Goal: Information Seeking & Learning: Learn about a topic

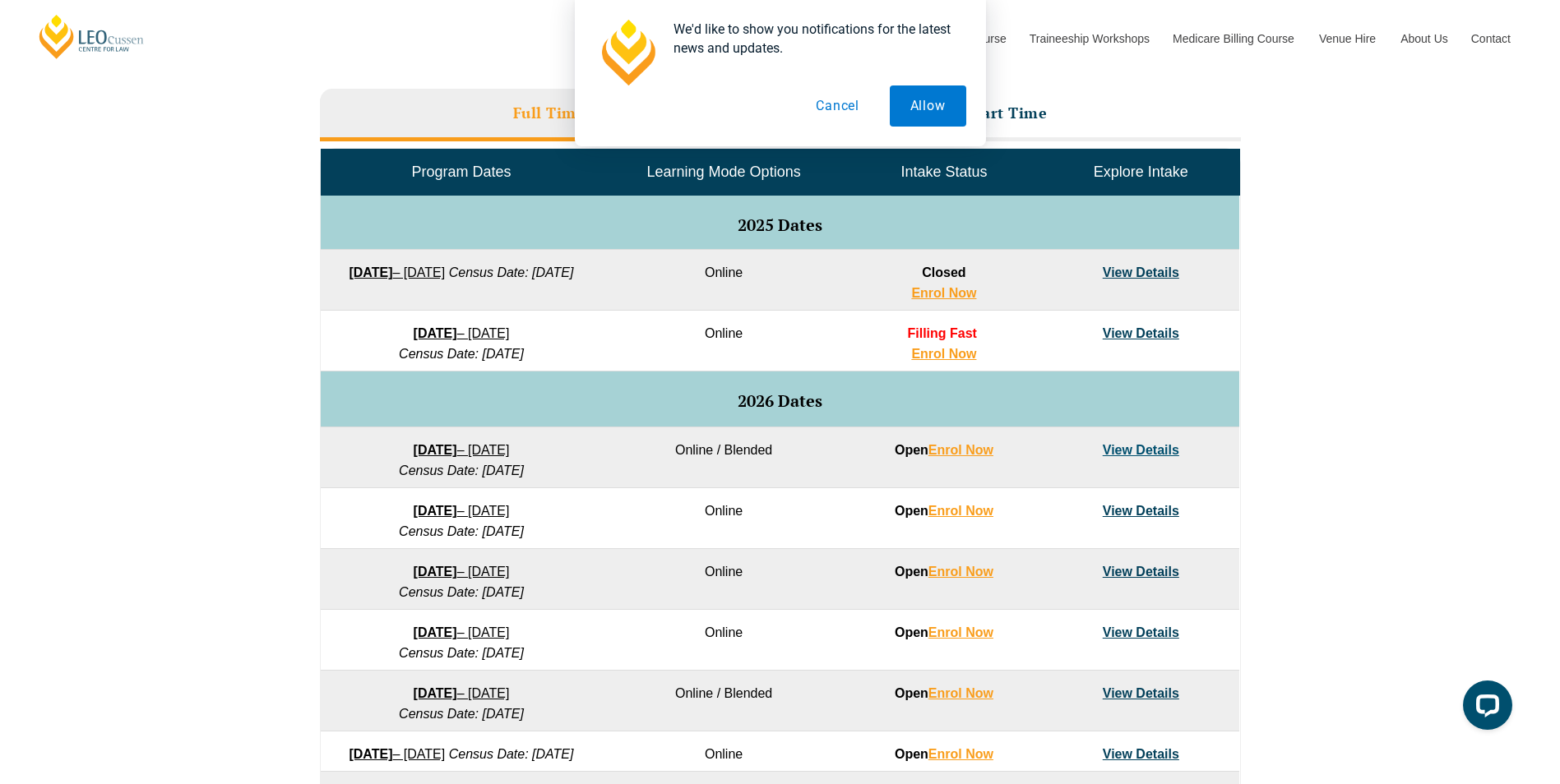
scroll to position [740, 0]
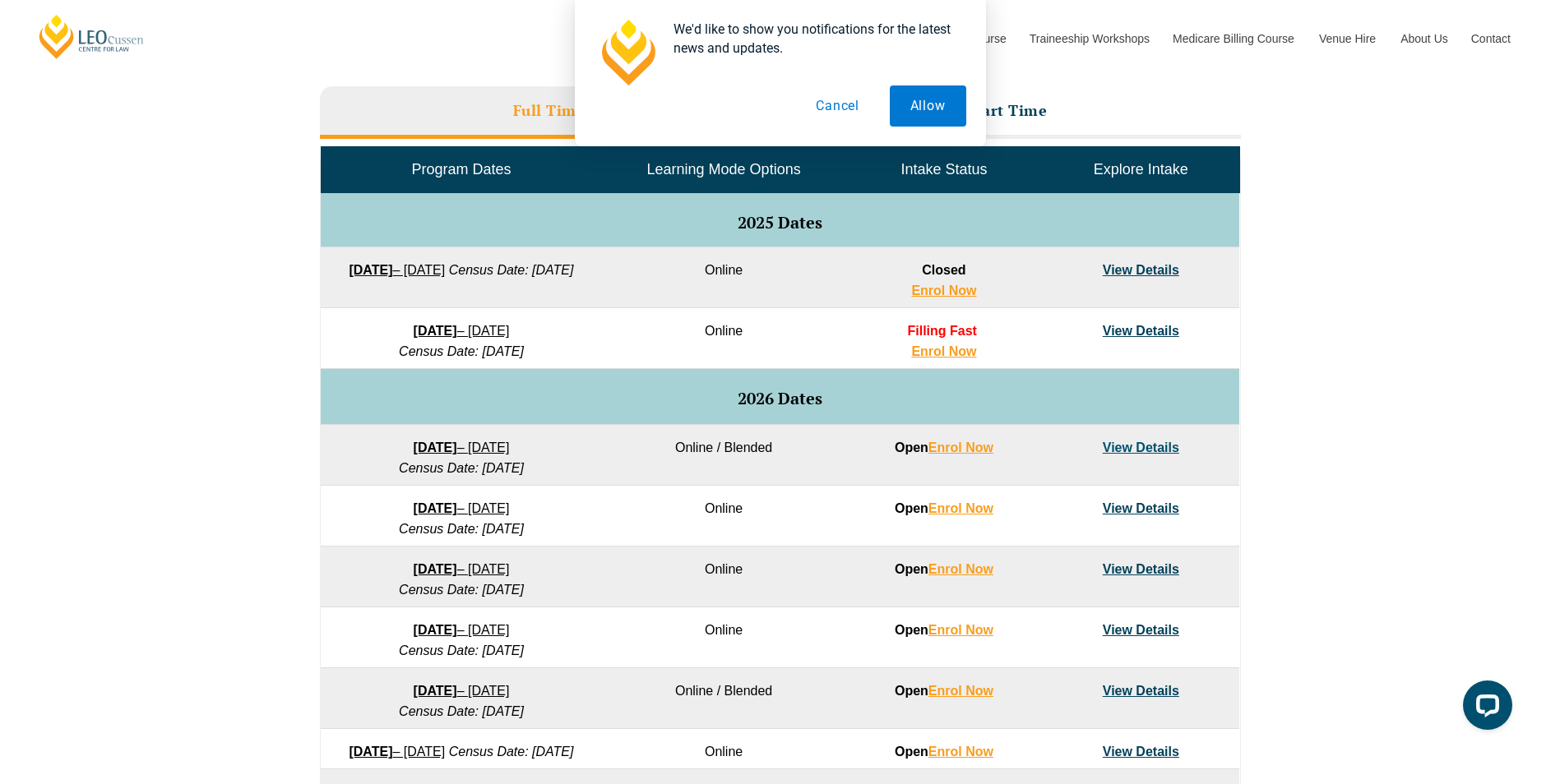
click at [835, 116] on button "Cancel" at bounding box center [838, 107] width 85 height 41
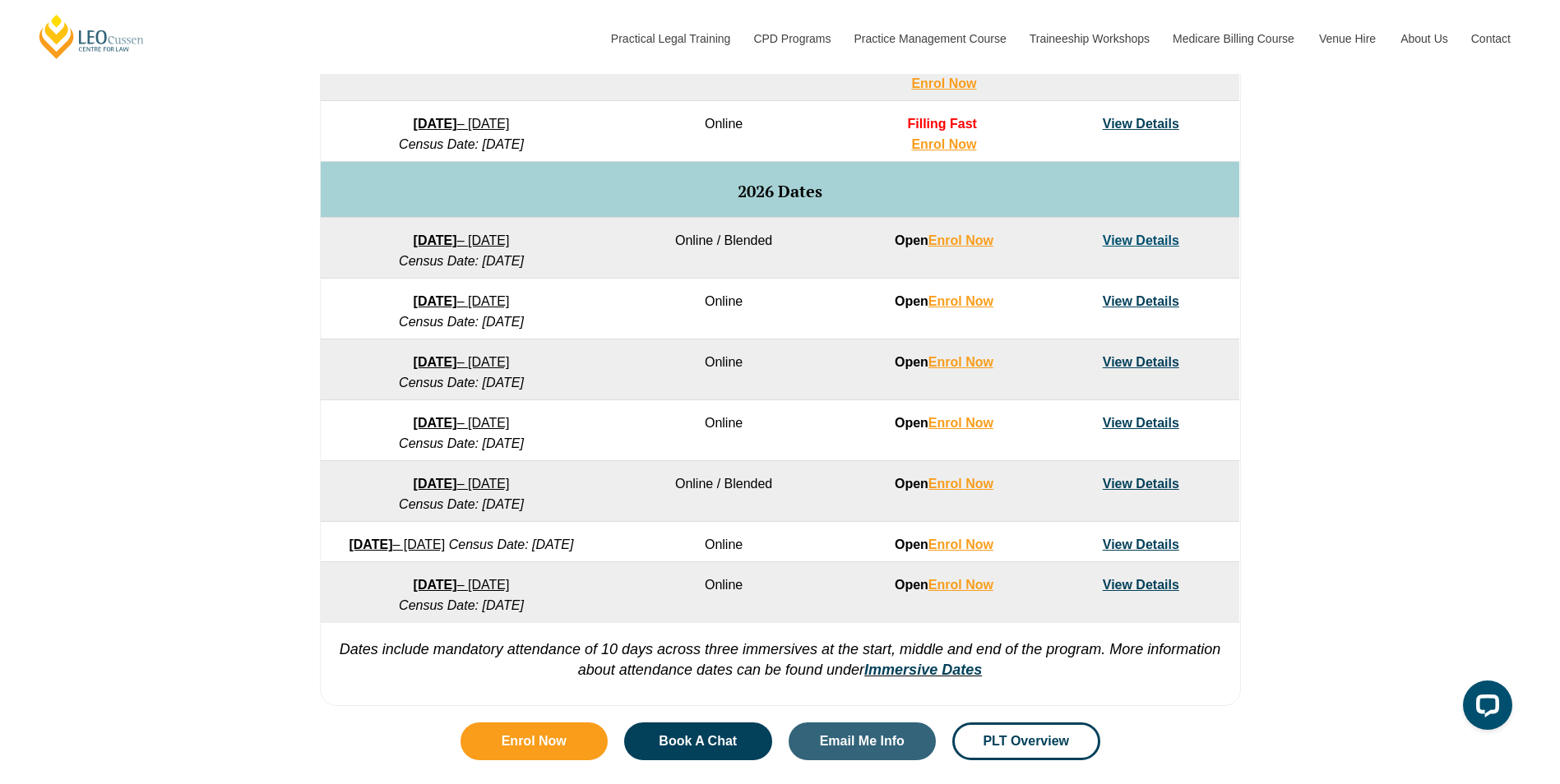
scroll to position [904, 0]
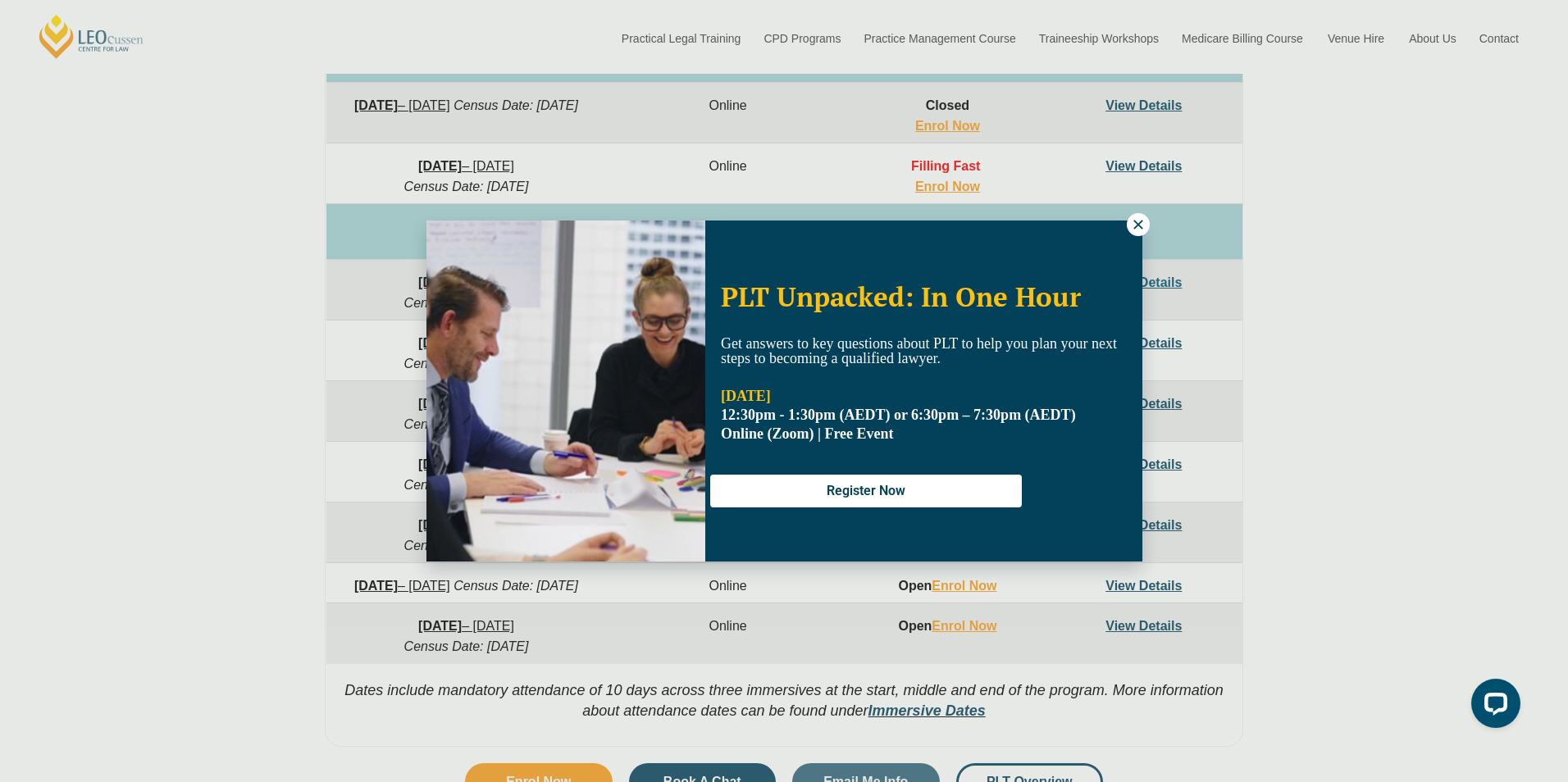
click at [1126, 222] on button at bounding box center [1137, 224] width 23 height 23
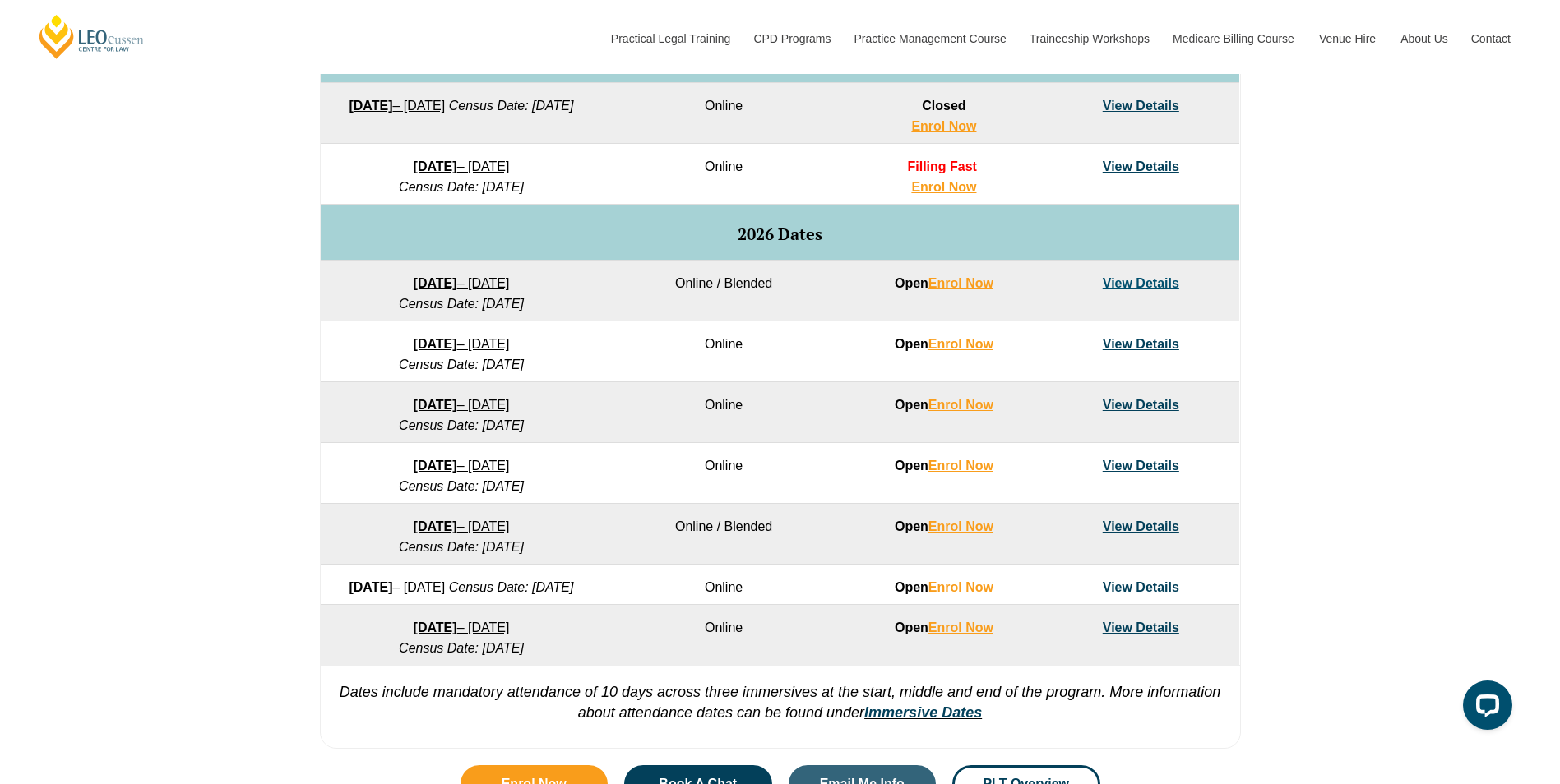
click at [430, 345] on strong "[DATE]" at bounding box center [435, 344] width 43 height 14
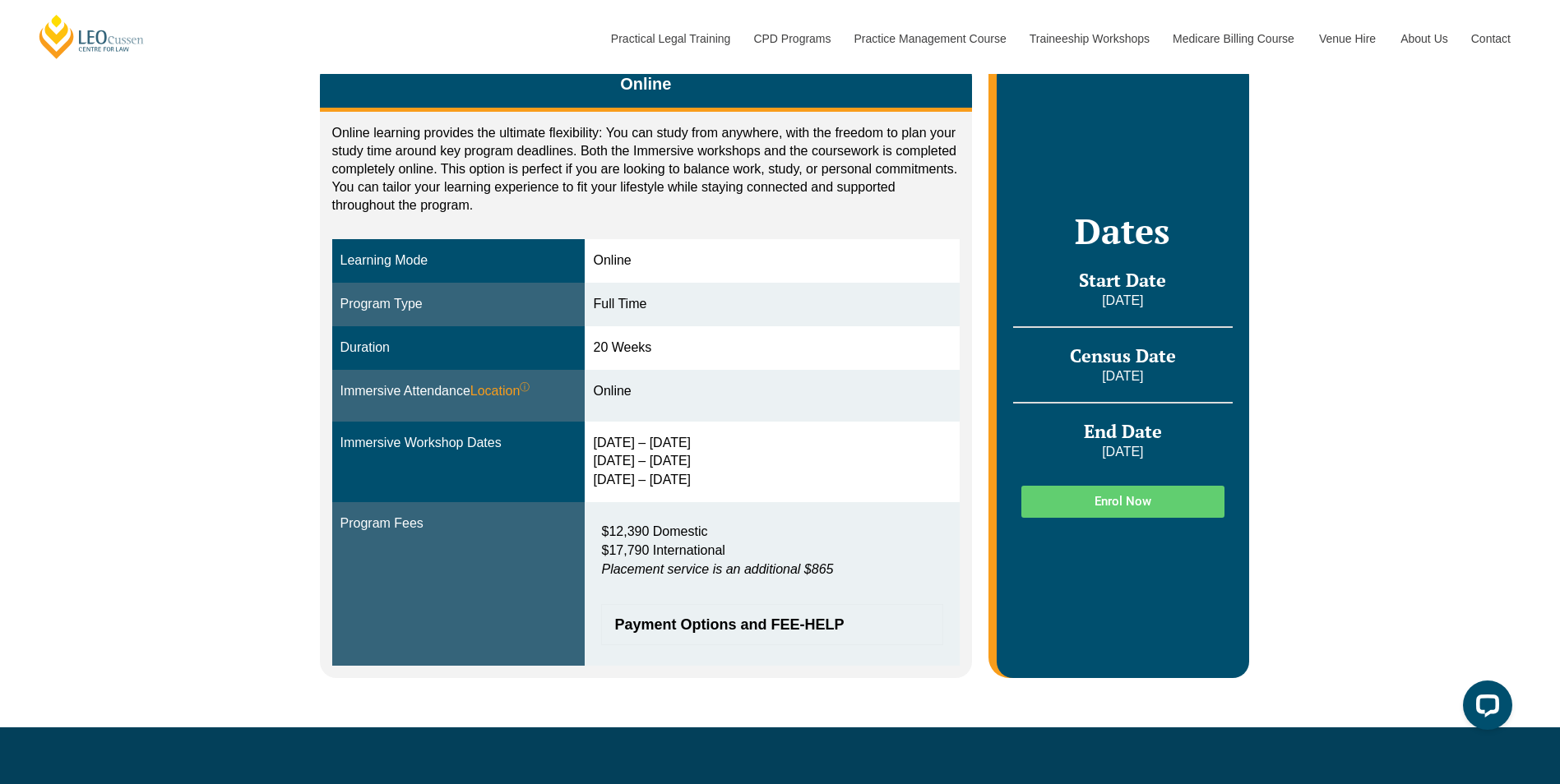
scroll to position [328, 0]
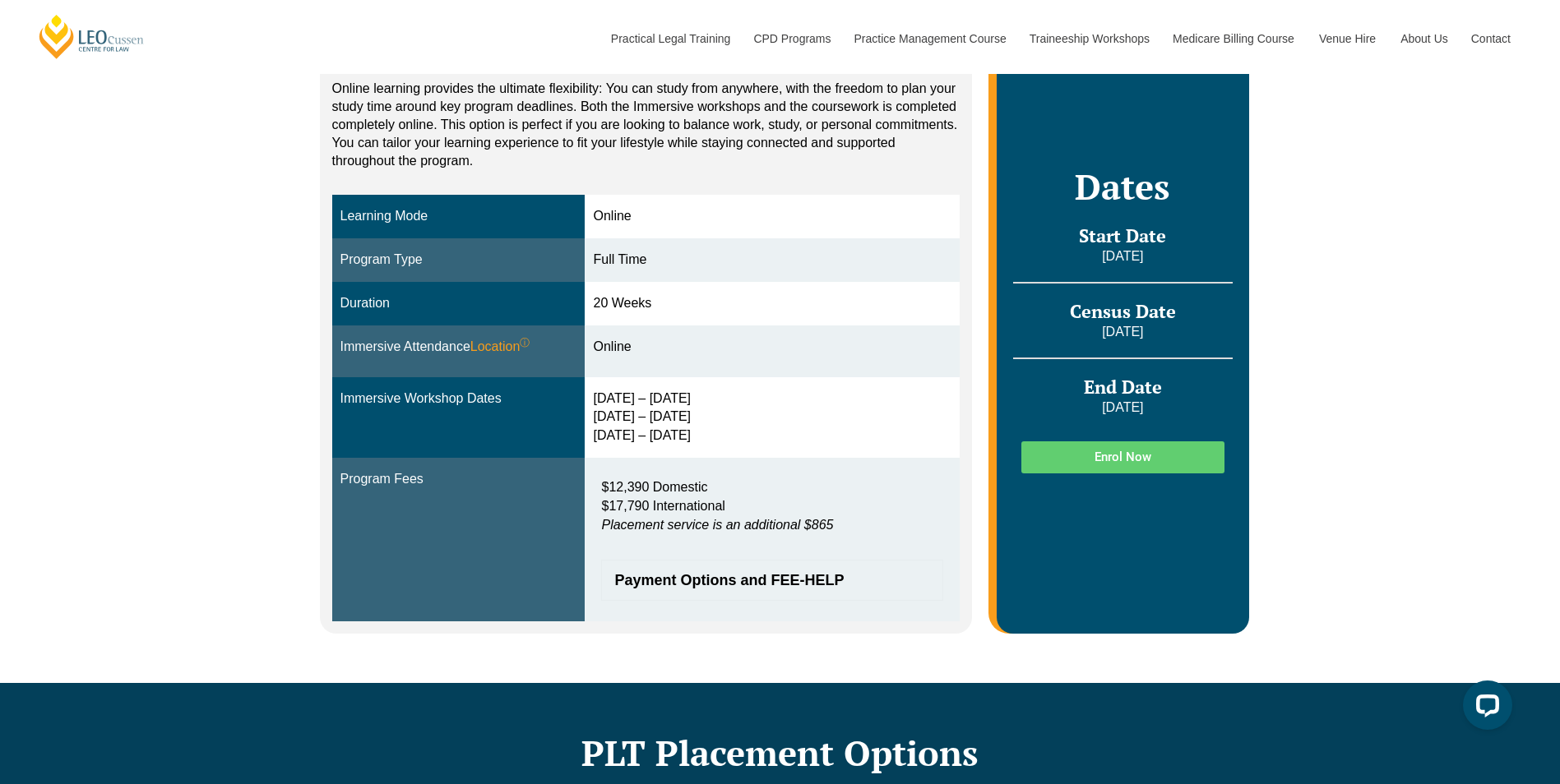
click at [176, 365] on div "Online Online learning provides the ultimate flexibility: You can study from an…" at bounding box center [780, 316] width 1560 height 733
